Goal: Information Seeking & Learning: Understand process/instructions

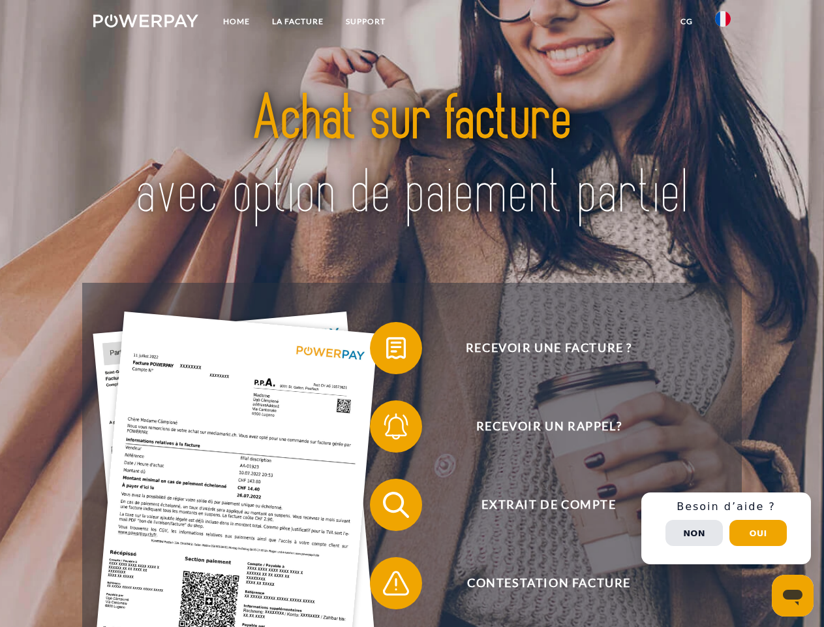
click at [146, 23] on img at bounding box center [145, 20] width 105 height 13
click at [723, 23] on img at bounding box center [723, 19] width 16 height 16
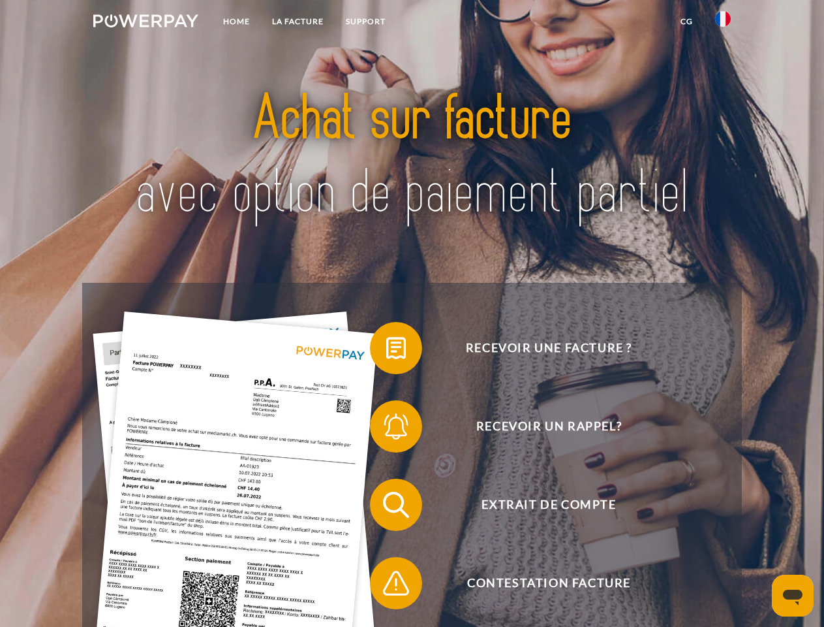
click at [687, 22] on link "CG" at bounding box center [687, 21] width 35 height 23
click at [386, 351] on span at bounding box center [376, 347] width 65 height 65
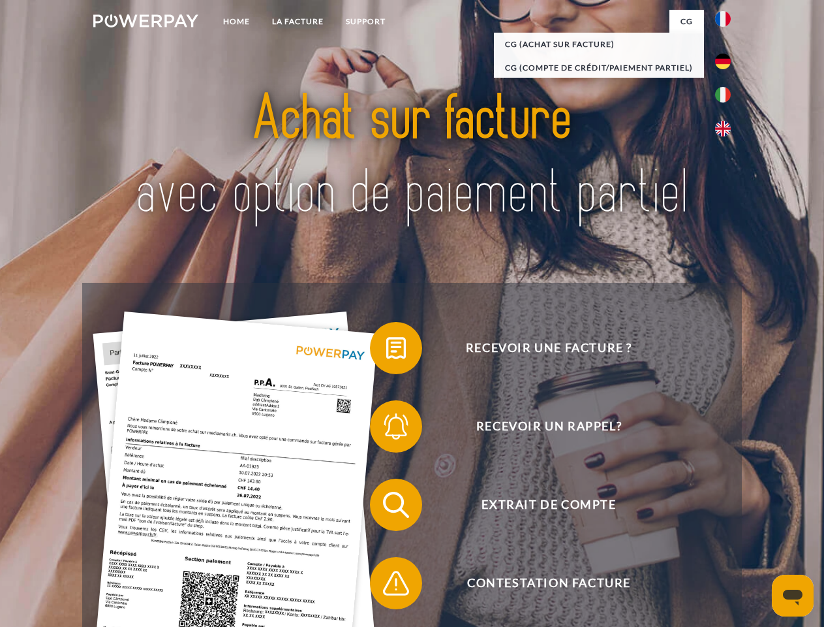
click at [386, 429] on span at bounding box center [376, 426] width 65 height 65
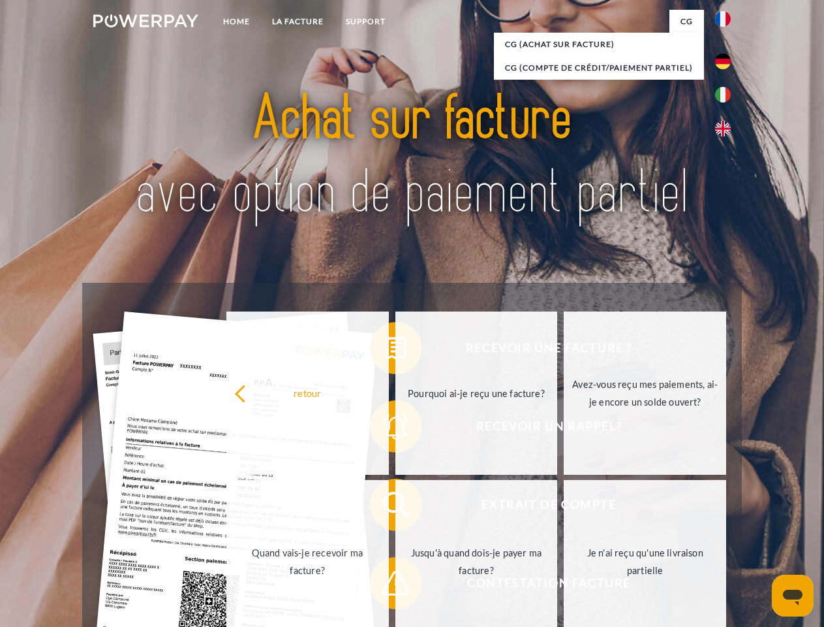
click at [396, 507] on link "Jusqu'à quand dois-je payer ma facture?" at bounding box center [477, 561] width 163 height 163
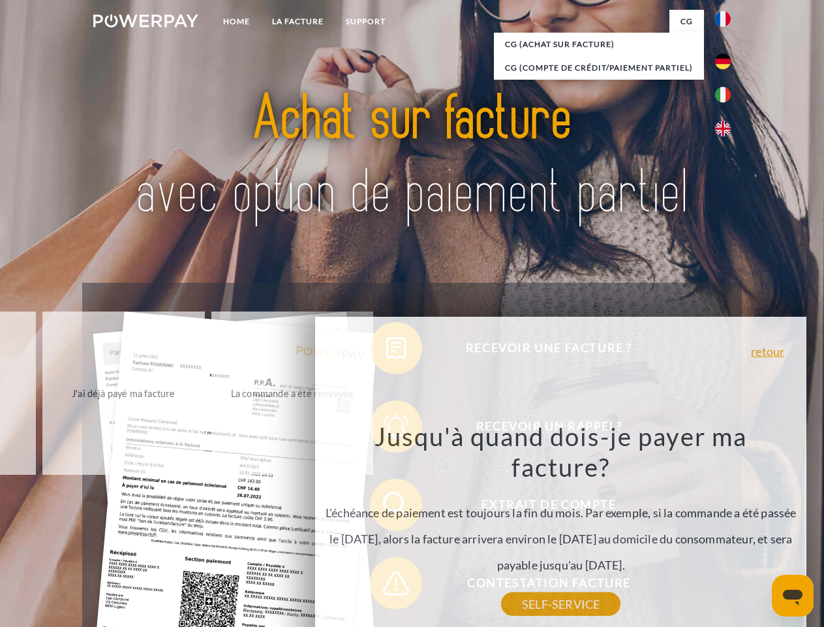
click at [726, 528] on div "Recevoir une facture ? Recevoir un rappel? Extrait de compte retour" at bounding box center [411, 544] width 659 height 522
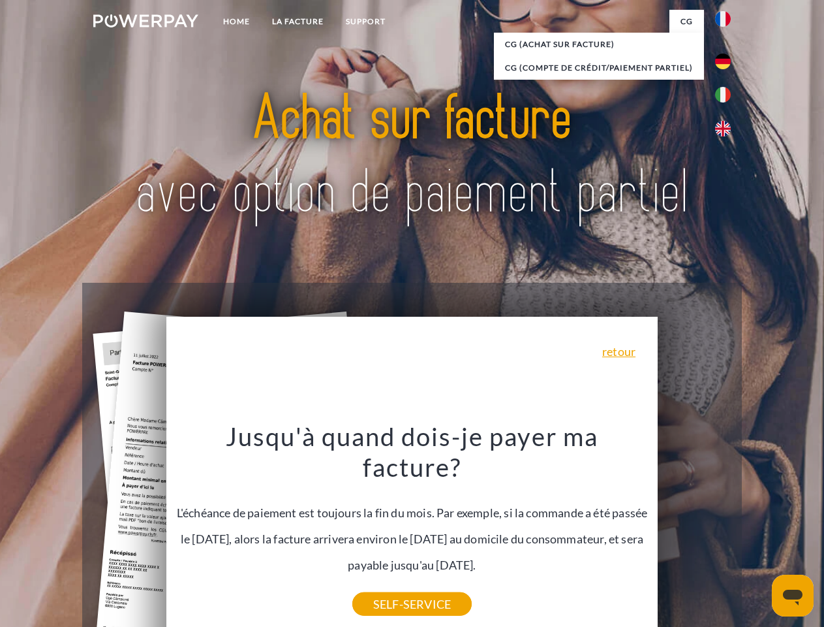
click at [694, 531] on span "Extrait de compte" at bounding box center [549, 504] width 320 height 52
click at [758, 533] on header "Home LA FACTURE Support" at bounding box center [412, 450] width 824 height 901
